Goal: Task Accomplishment & Management: Manage account settings

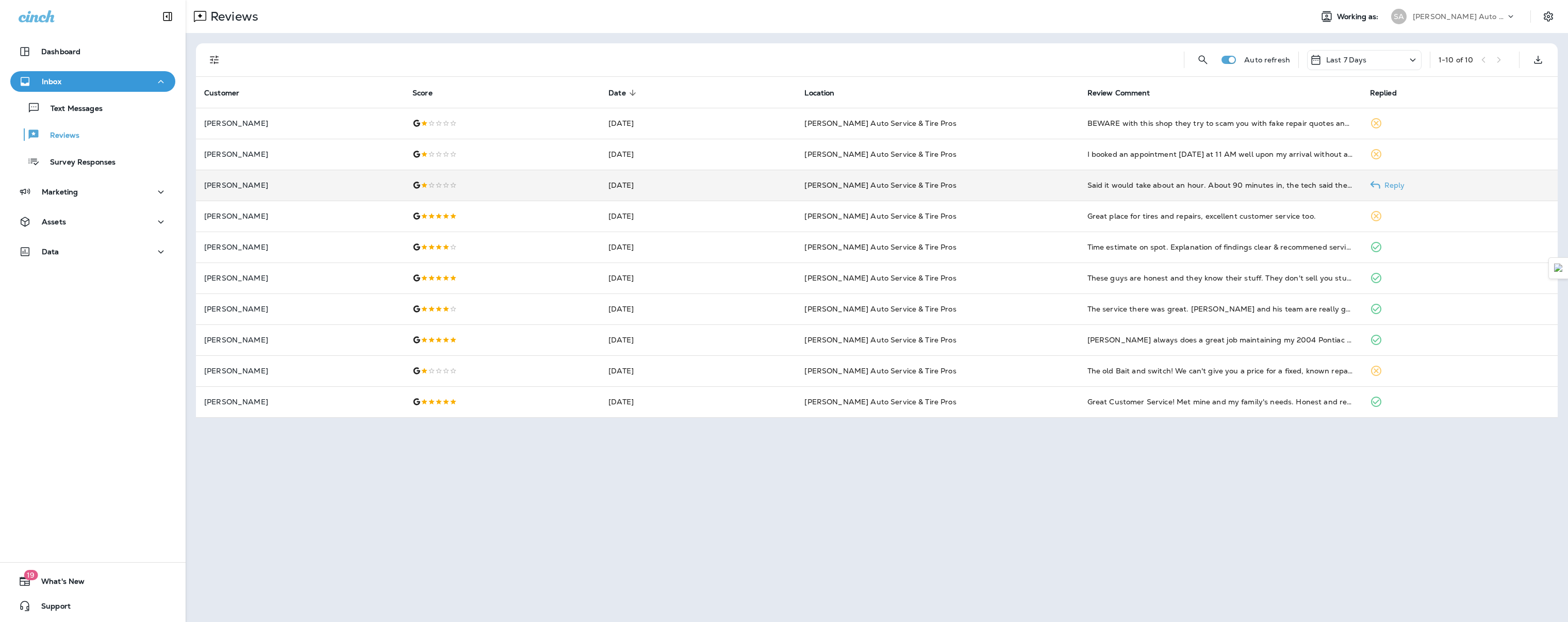
click at [292, 187] on p "[PERSON_NAME]" at bounding box center [300, 185] width 192 height 8
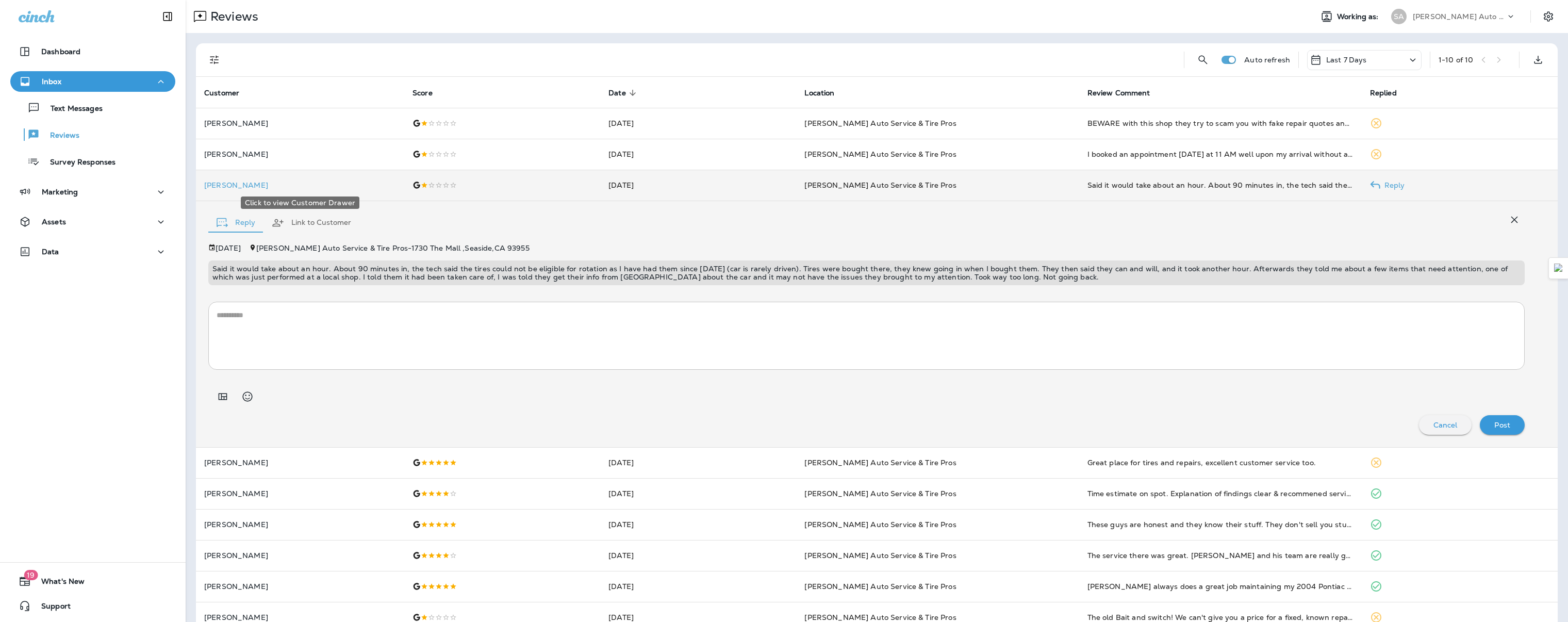
click at [293, 181] on p "[PERSON_NAME]" at bounding box center [300, 185] width 192 height 8
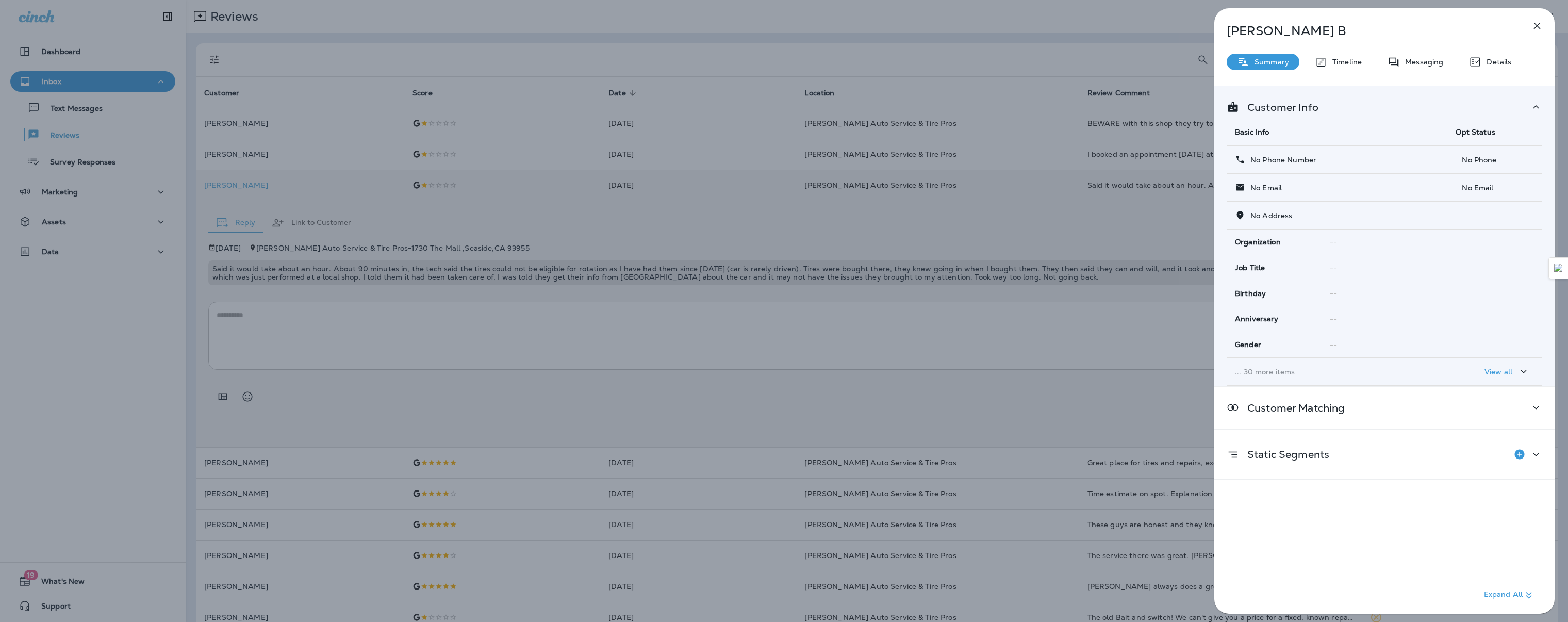
click at [1540, 26] on icon "button" at bounding box center [1536, 25] width 12 height 12
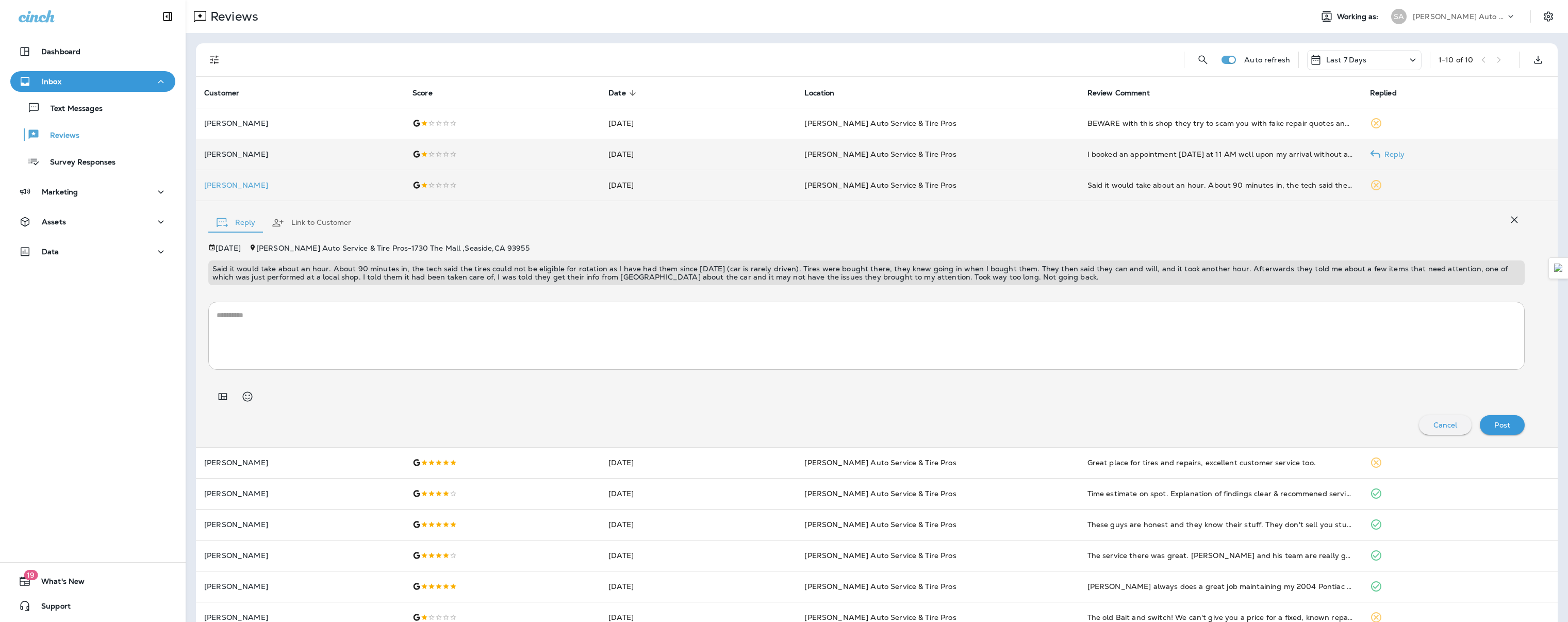
click at [285, 152] on p "[PERSON_NAME]" at bounding box center [300, 154] width 192 height 8
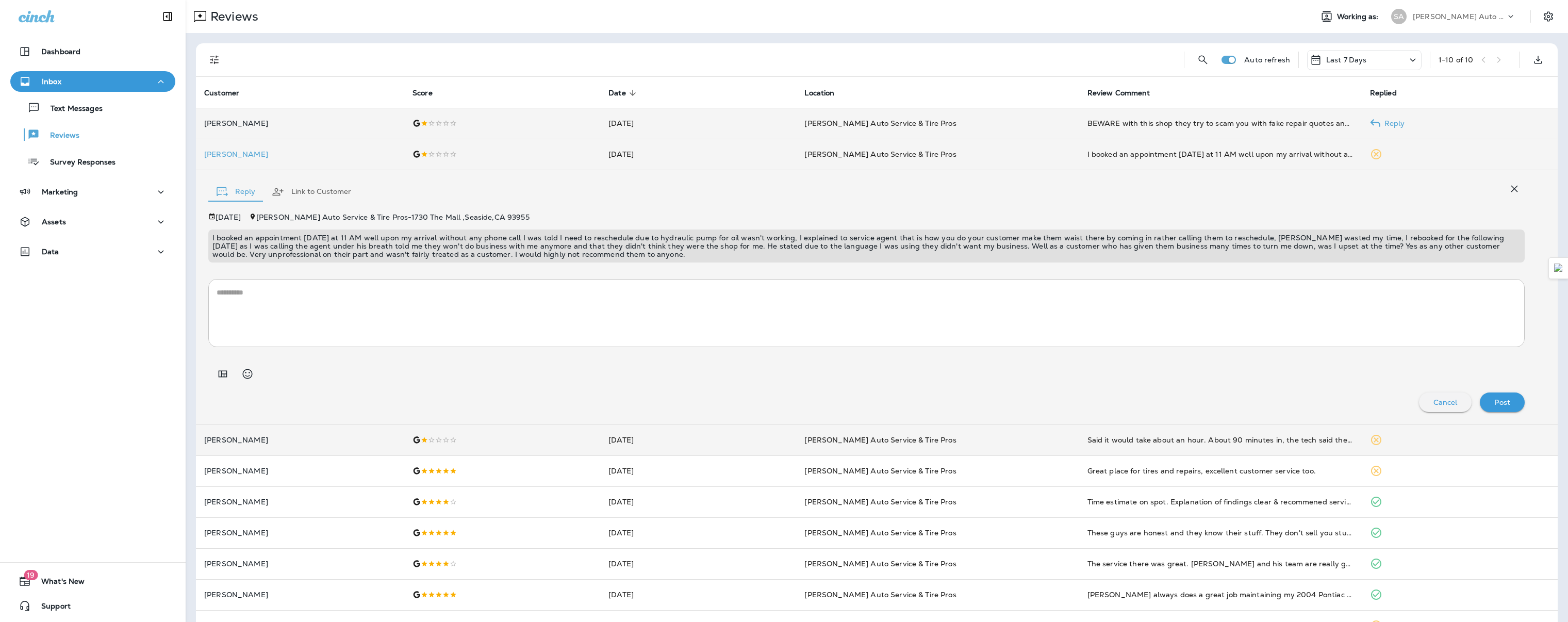
click at [305, 127] on p "[PERSON_NAME]" at bounding box center [300, 123] width 192 height 8
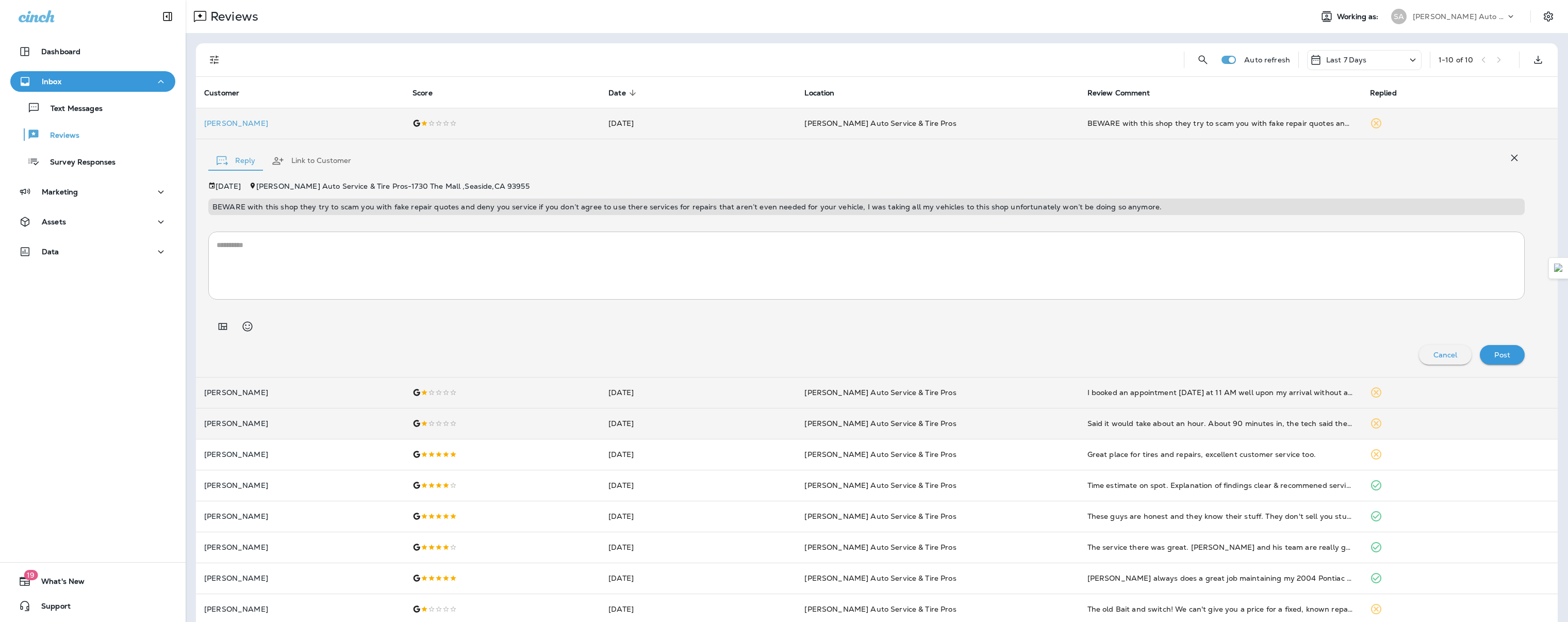
click at [1509, 157] on icon "button" at bounding box center [1514, 158] width 12 height 12
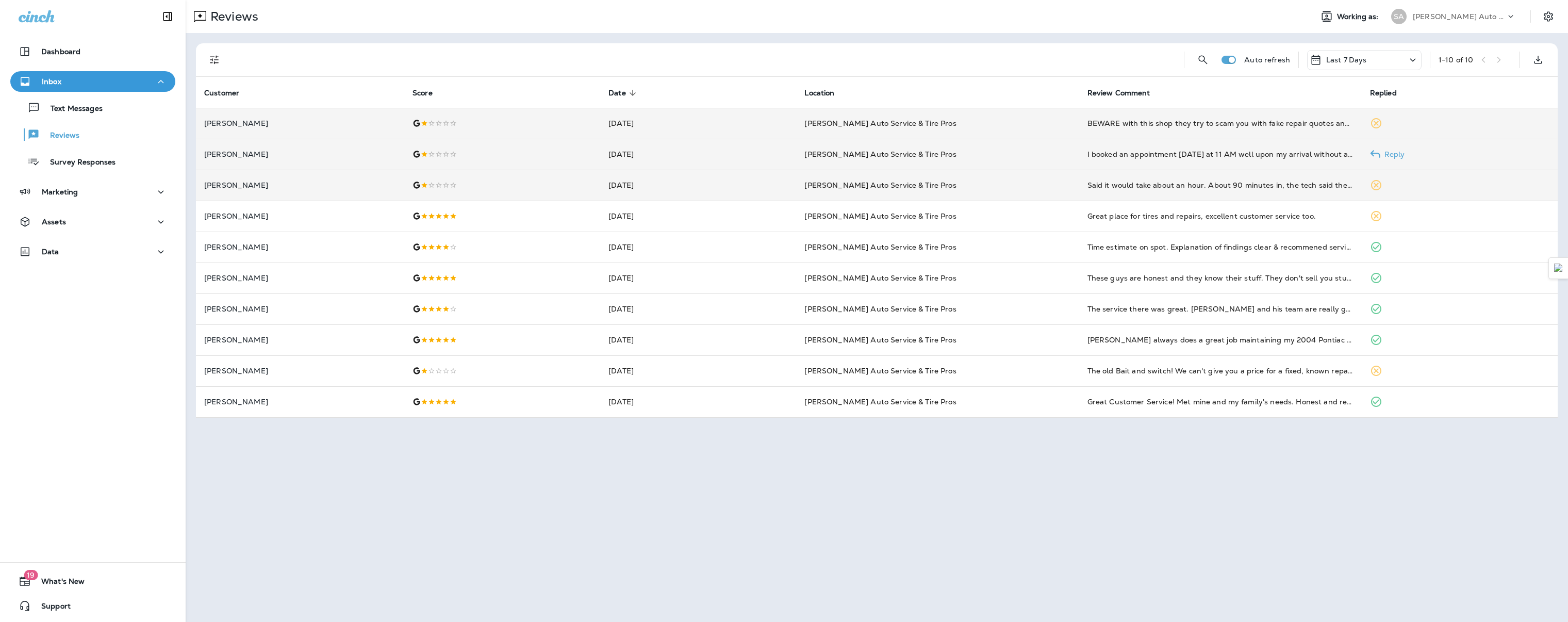
click at [991, 160] on td "[PERSON_NAME] Auto Service & Tire Pros" at bounding box center [937, 154] width 282 height 31
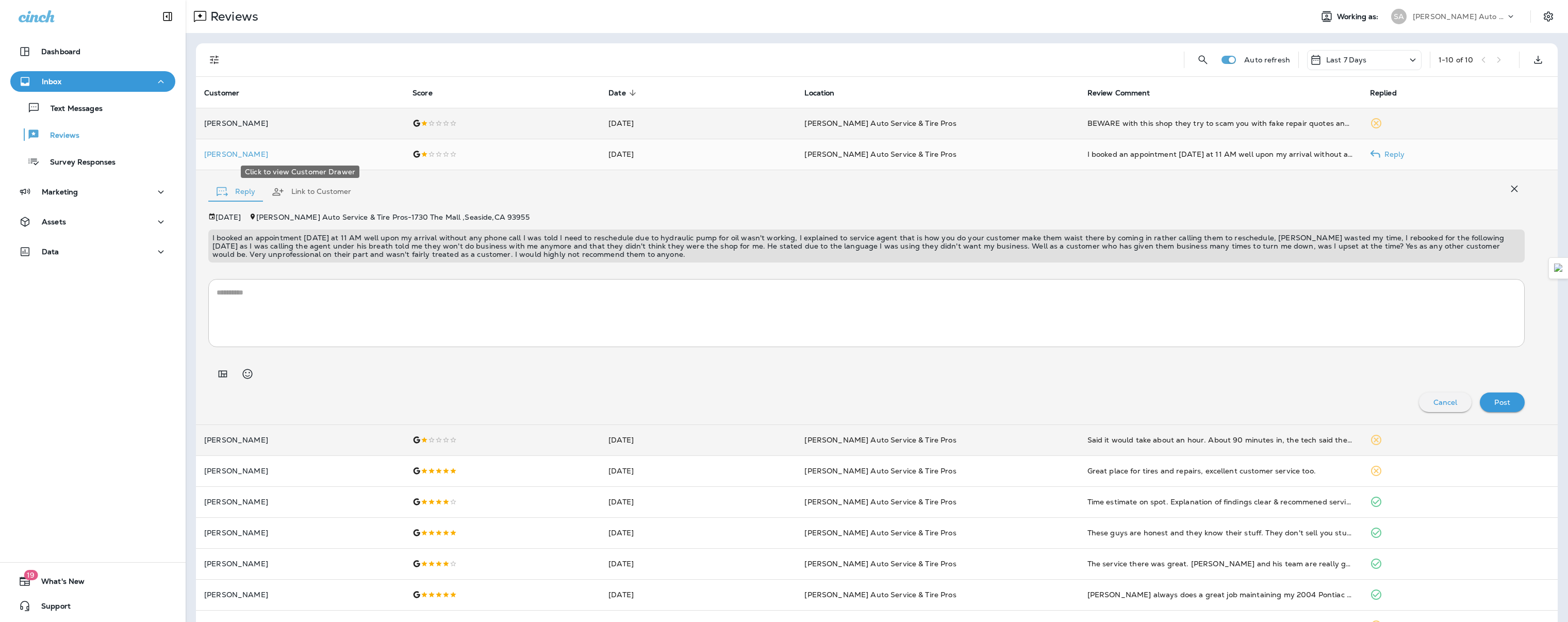
click at [234, 154] on p "[PERSON_NAME]" at bounding box center [300, 154] width 192 height 8
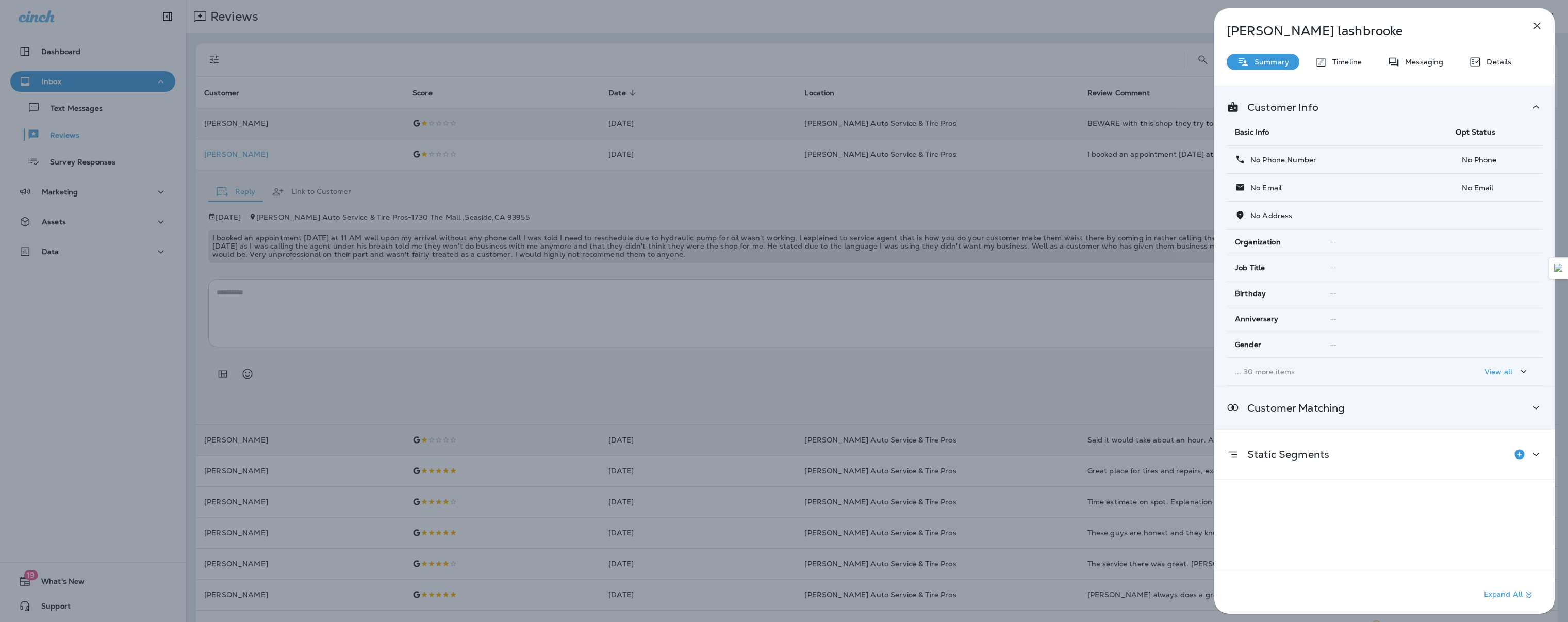
click at [1474, 412] on div "Customer Matching" at bounding box center [1384, 408] width 316 height 13
click at [1476, 456] on td "google_business" at bounding box center [1502, 461] width 79 height 30
click at [1491, 375] on p "View all" at bounding box center [1498, 371] width 28 height 8
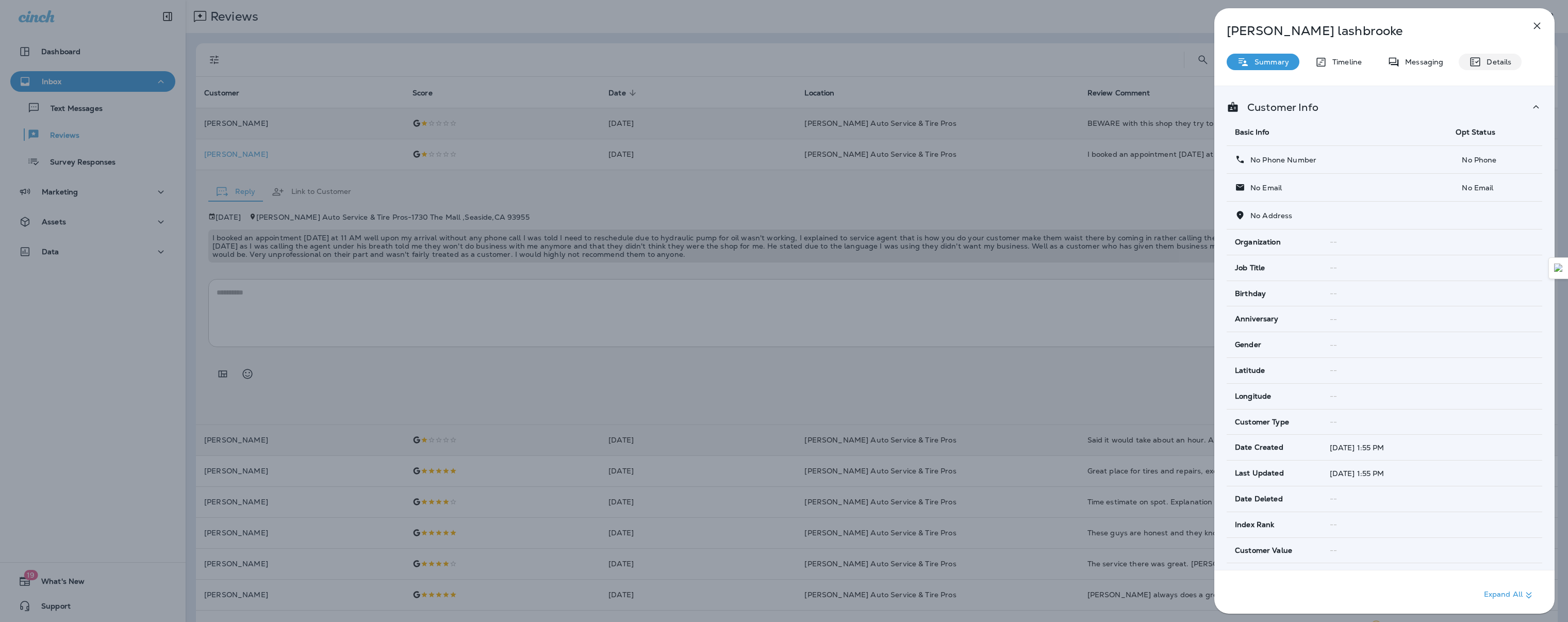
click at [1472, 66] on icon at bounding box center [1475, 62] width 10 height 9
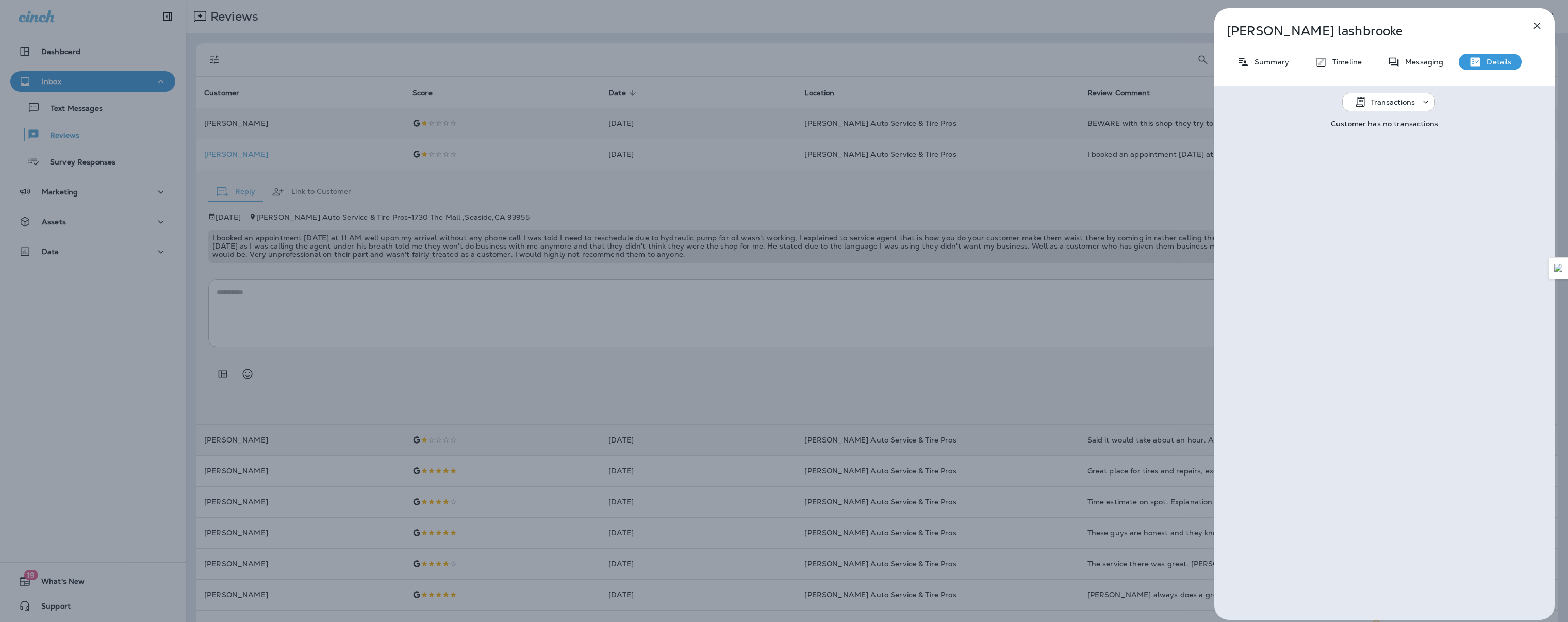
click at [1370, 103] on p "Transactions" at bounding box center [1392, 102] width 45 height 8
click at [1539, 27] on icon "button" at bounding box center [1536, 25] width 12 height 12
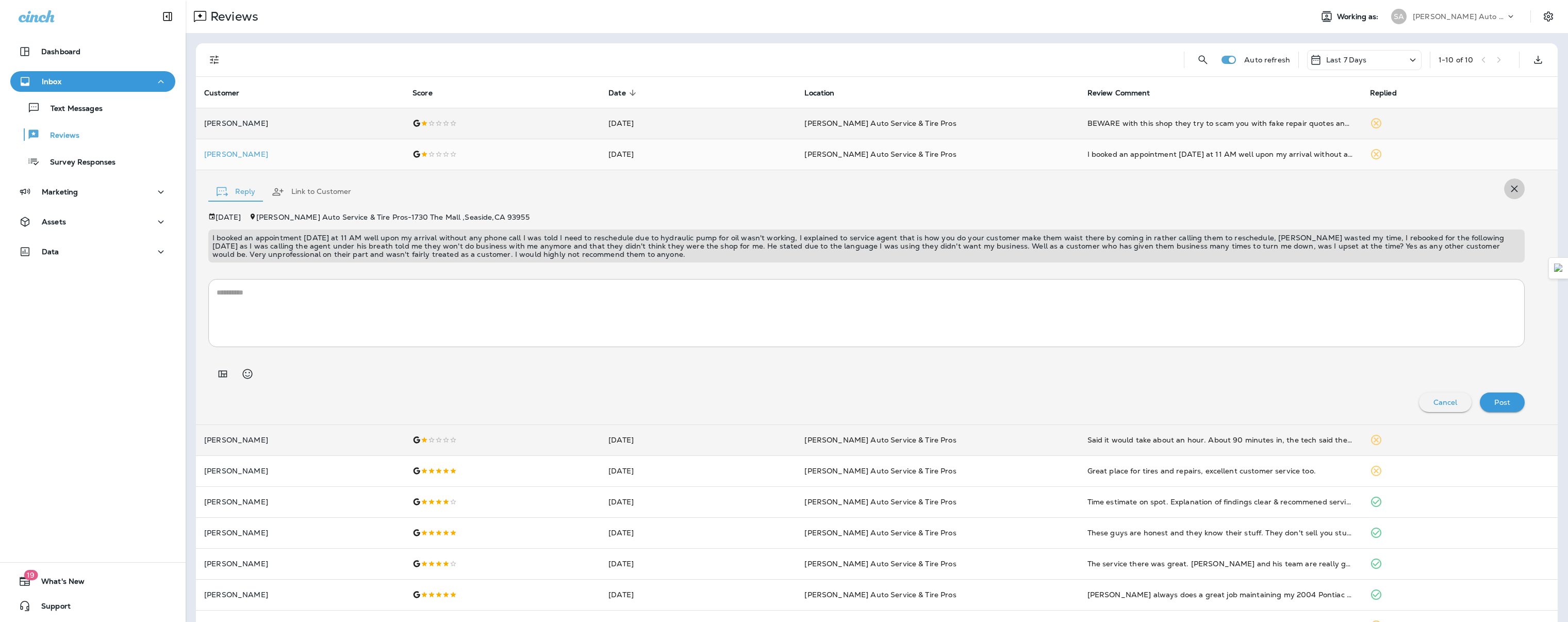
click at [1505, 180] on button "button" at bounding box center [1514, 189] width 21 height 21
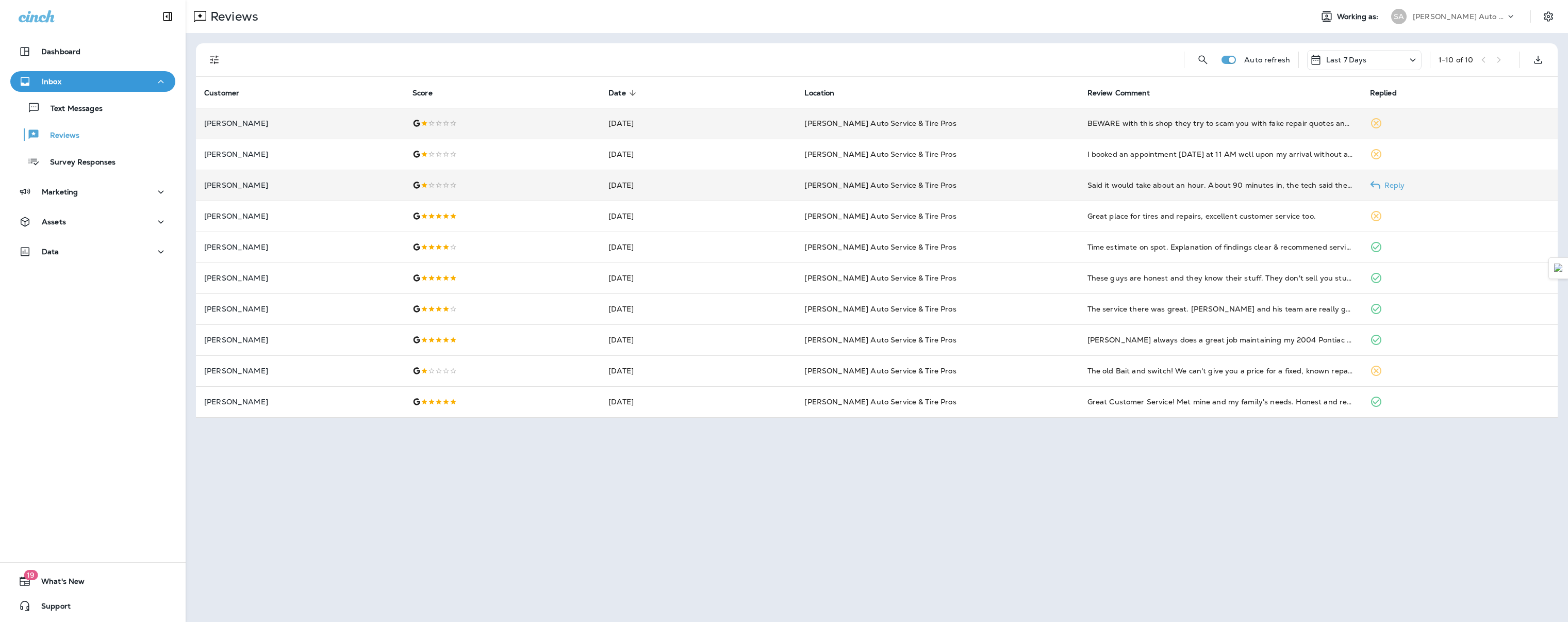
click at [464, 184] on div at bounding box center [502, 185] width 180 height 8
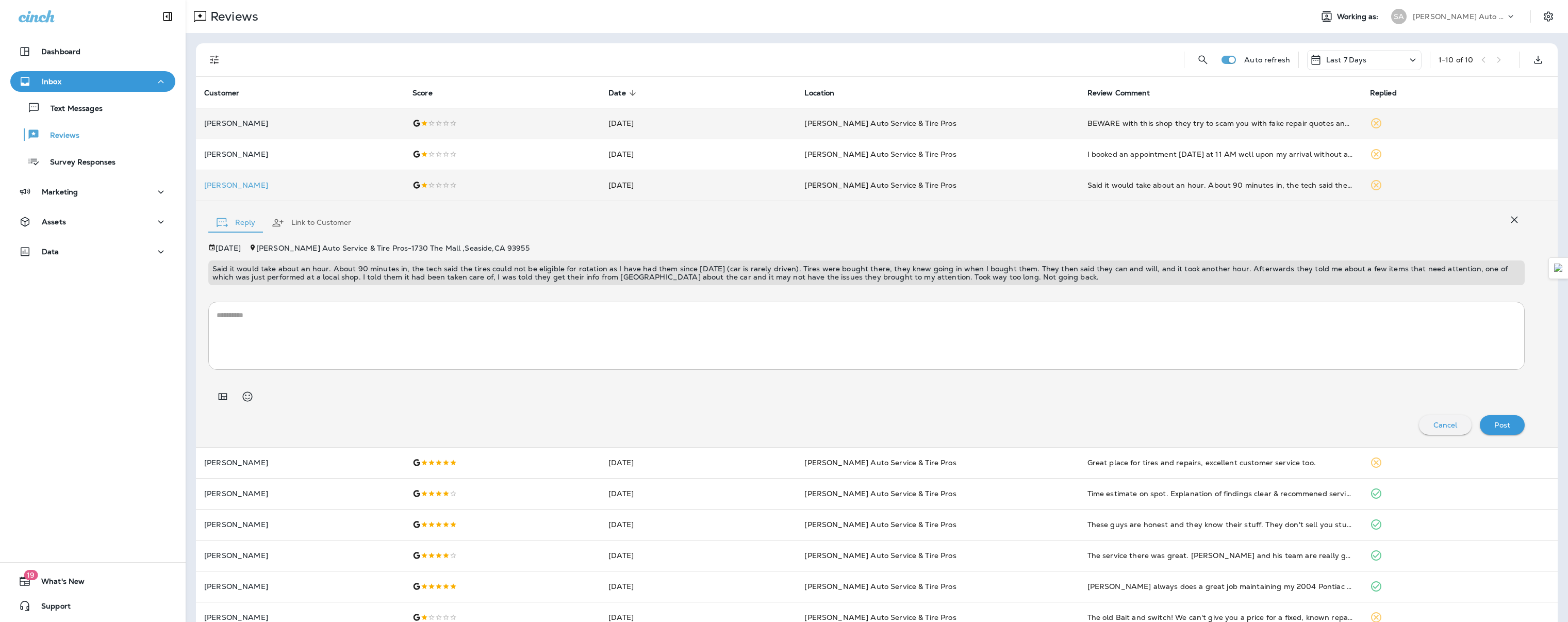
click at [1504, 218] on button "button" at bounding box center [1514, 220] width 21 height 21
